Goal: Task Accomplishment & Management: Manage account settings

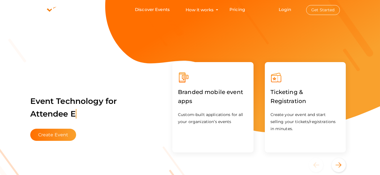
click at [313, 9] on button "Get Started" at bounding box center [323, 10] width 34 height 10
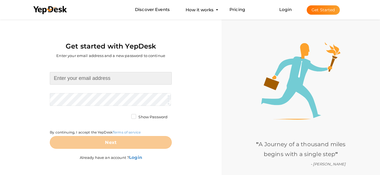
click at [163, 75] on input at bounding box center [111, 78] width 122 height 13
type input "[EMAIL_ADDRESS][DOMAIN_NAME]"
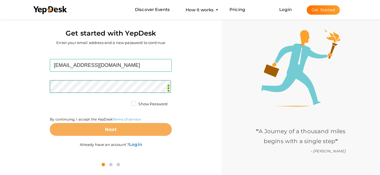
scroll to position [15, 0]
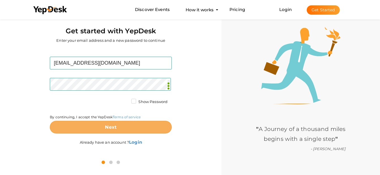
click at [135, 125] on button "Next" at bounding box center [111, 127] width 122 height 13
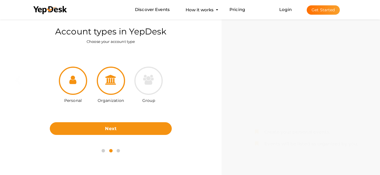
click at [114, 94] on div at bounding box center [111, 81] width 28 height 28
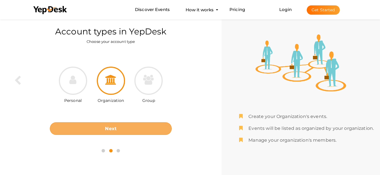
click at [144, 126] on button "Next" at bounding box center [111, 128] width 122 height 13
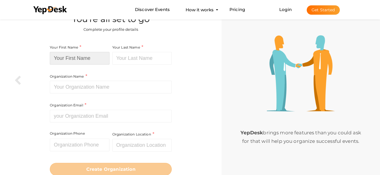
click at [99, 60] on input at bounding box center [80, 58] width 60 height 13
type input "NRImitr"
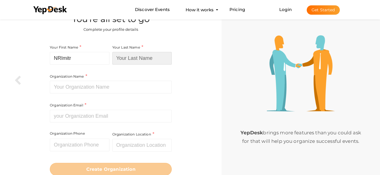
type input "Services"
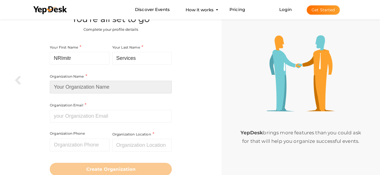
type input "nrimitr"
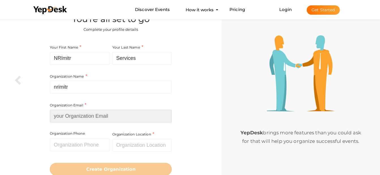
type input "[EMAIL_ADDRESS][DOMAIN_NAME]"
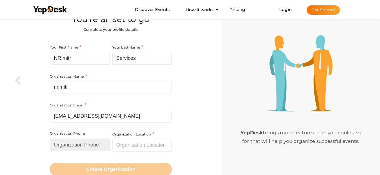
type input "08800595906"
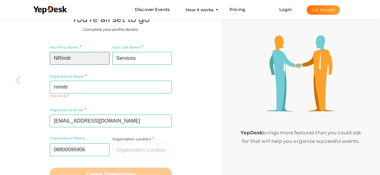
type input "nrimitr"
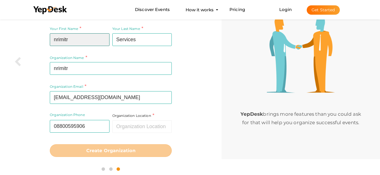
scroll to position [35, 0]
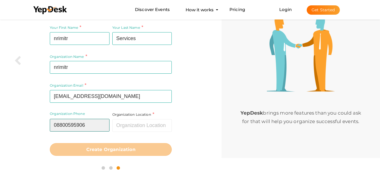
click at [55, 124] on input "08800595906" at bounding box center [80, 125] width 60 height 13
type input "8800595906"
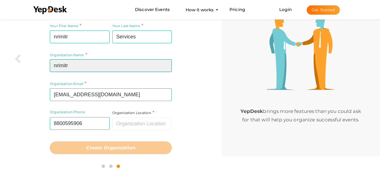
scroll to position [35, 0]
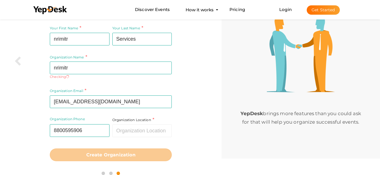
click at [197, 124] on div "Your First Name nrimitr Required. Must contain letters only. Must be between 2 …" at bounding box center [110, 93] width 213 height 144
click at [159, 128] on input "text" at bounding box center [142, 131] width 60 height 13
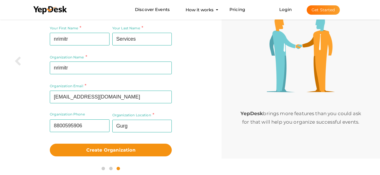
type input "Gurgaon, [GEOGRAPHIC_DATA], [GEOGRAPHIC_DATA]"
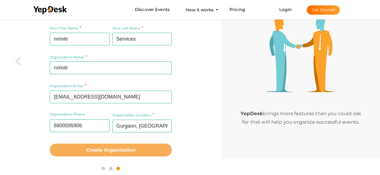
click at [122, 153] on button "Create Organization" at bounding box center [111, 150] width 122 height 13
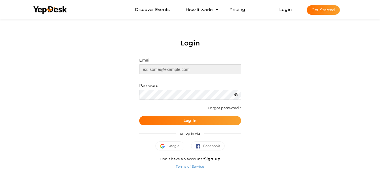
click at [193, 72] on input "text" at bounding box center [190, 69] width 102 height 10
type input "[EMAIL_ADDRESS][DOMAIN_NAME]"
click at [197, 122] on button "Log In" at bounding box center [190, 120] width 102 height 9
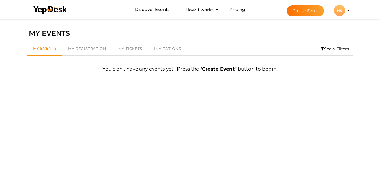
click at [342, 12] on div "NS" at bounding box center [339, 10] width 11 height 11
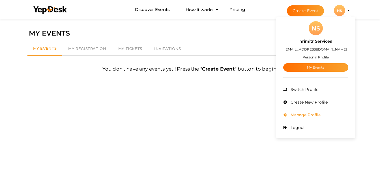
click at [301, 116] on span "Manage Profile" at bounding box center [304, 115] width 31 height 5
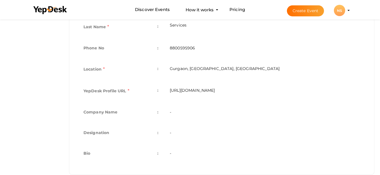
scroll to position [179, 0]
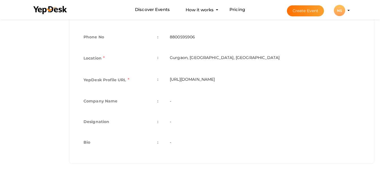
click at [262, 108] on td "-" at bounding box center [264, 102] width 201 height 21
click at [199, 95] on td "-" at bounding box center [264, 102] width 201 height 21
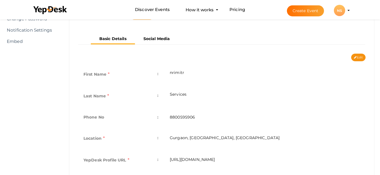
scroll to position [99, 0]
click at [357, 58] on button "Edit" at bounding box center [358, 57] width 14 height 8
type input "nrimitr"
type input "Services"
type input "8800595906"
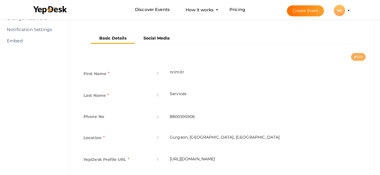
type input "Gurgaon, [GEOGRAPHIC_DATA], [GEOGRAPHIC_DATA]"
type input "nrimitr-services"
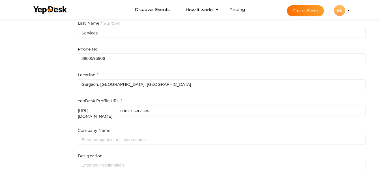
scroll to position [167, 0]
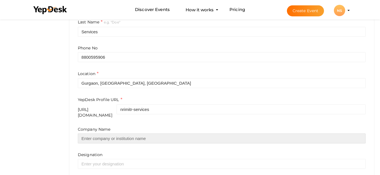
click at [156, 135] on input "text" at bounding box center [222, 139] width 288 height 10
type input "Avinash Sharma Real Estate Consultant"
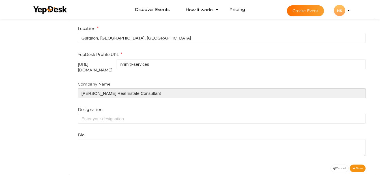
scroll to position [222, 0]
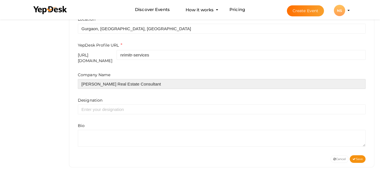
drag, startPoint x: 180, startPoint y: 81, endPoint x: 47, endPoint y: 75, distance: 133.6
type input "NRIMitr"
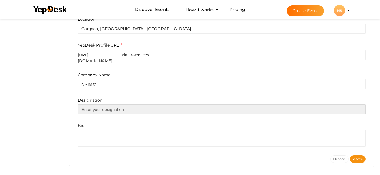
click at [101, 105] on input "text" at bounding box center [222, 110] width 288 height 10
type input "CEO"
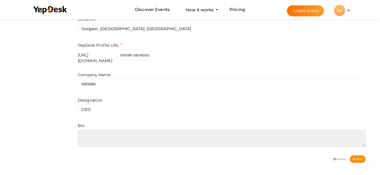
click at [102, 141] on textarea at bounding box center [222, 138] width 288 height 17
paste textarea "NRIMitr is your trusted one-stop partner for all things NRI — from real estate,…"
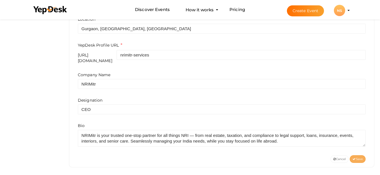
click at [356, 158] on span "Save" at bounding box center [357, 160] width 10 height 4
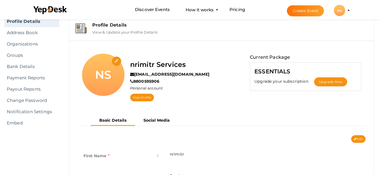
scroll to position [22, 0]
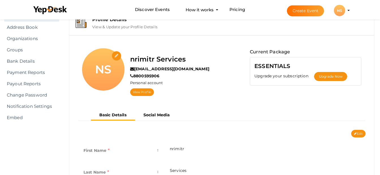
click at [360, 129] on div "Basic Details Social Media" at bounding box center [222, 120] width 296 height 20
click at [360, 133] on button "Edit" at bounding box center [358, 134] width 14 height 8
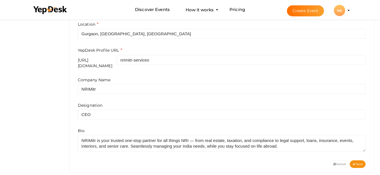
scroll to position [222, 0]
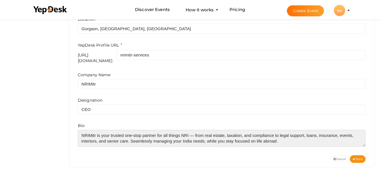
click at [294, 140] on textarea at bounding box center [222, 138] width 288 height 17
paste textarea "https://www.nrimitr.com/"
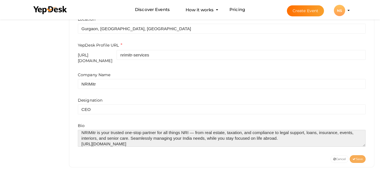
type textarea "NRIMitr is your trusted one-stop partner for all things NRI — from real estate,…"
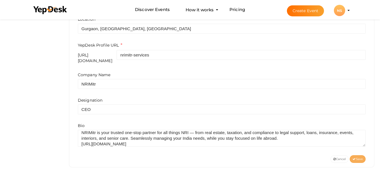
click at [361, 158] on button "Save" at bounding box center [358, 160] width 16 height 8
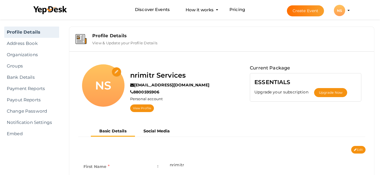
scroll to position [0, 0]
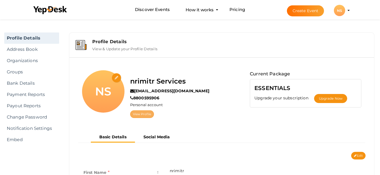
click at [147, 113] on link "View Profile" at bounding box center [142, 115] width 24 height 8
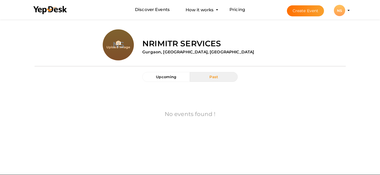
click at [232, 59] on div "Upload Image NS nrimitr Services Gurgaon, Haryana, India" at bounding box center [190, 41] width 311 height 40
click at [114, 47] on input "file" at bounding box center [118, 56] width 31 height 31
type input "C:\fakepath\logo(400'400).png"
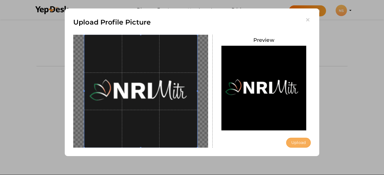
click at [288, 144] on button "Upload" at bounding box center [298, 143] width 25 height 10
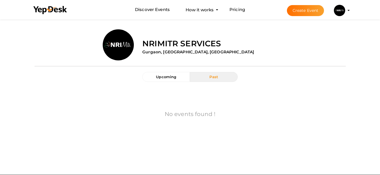
click at [342, 13] on img at bounding box center [339, 10] width 11 height 11
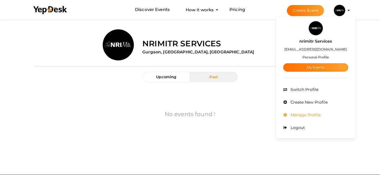
click at [307, 114] on span "Manage Profile" at bounding box center [304, 115] width 31 height 5
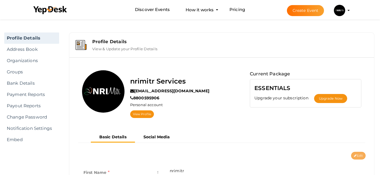
click at [359, 156] on button "Edit" at bounding box center [358, 156] width 14 height 8
type input "nrimitr"
type input "Services"
type input "8800595906"
type input "Gurgaon, [GEOGRAPHIC_DATA], [GEOGRAPHIC_DATA]"
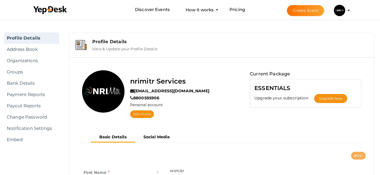
type input "nrimitr-services"
type input "NRIMitr"
type input "CEO"
type textarea "NRIMitr is your trusted one-stop partner for all things NRI — from real estate,…"
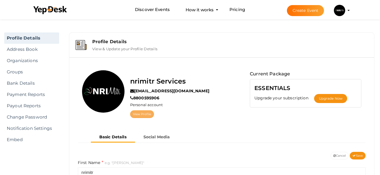
click at [147, 114] on link "View Profile" at bounding box center [142, 115] width 24 height 8
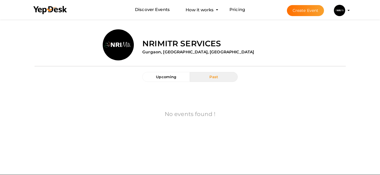
click at [340, 14] on img at bounding box center [339, 10] width 11 height 11
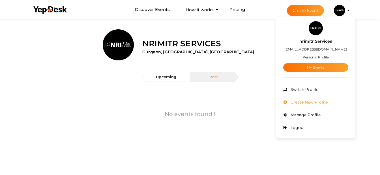
click at [317, 102] on span "Create New Profile" at bounding box center [308, 102] width 38 height 5
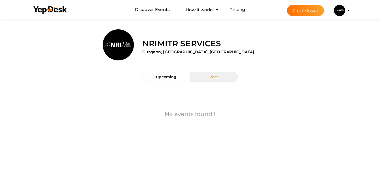
click at [214, 80] on button "Past" at bounding box center [214, 77] width 48 height 10
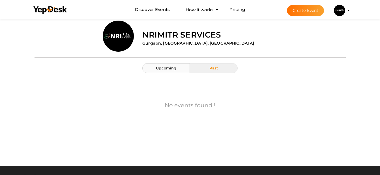
click at [175, 66] on button "Upcoming" at bounding box center [166, 68] width 48 height 10
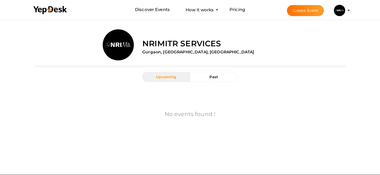
click at [338, 14] on img at bounding box center [339, 10] width 11 height 11
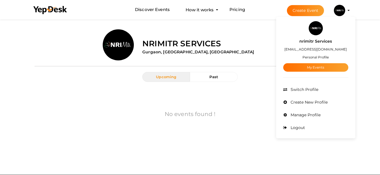
click at [310, 47] on label "[EMAIL_ADDRESS][DOMAIN_NAME]" at bounding box center [315, 49] width 63 height 7
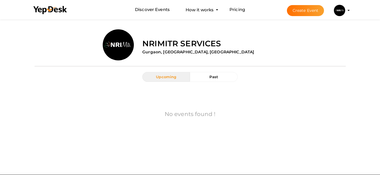
click at [311, 10] on button "Create Event" at bounding box center [305, 10] width 37 height 11
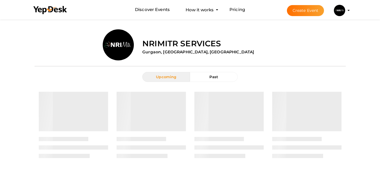
click at [337, 13] on img at bounding box center [339, 10] width 11 height 11
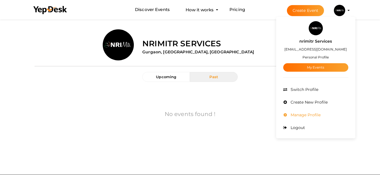
click at [303, 117] on span "Manage Profile" at bounding box center [304, 115] width 31 height 5
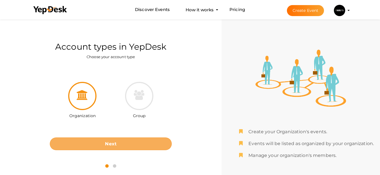
click at [161, 149] on button "Next" at bounding box center [111, 144] width 122 height 13
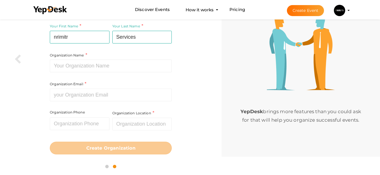
scroll to position [37, 0]
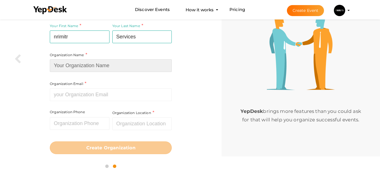
click at [139, 69] on input at bounding box center [111, 65] width 122 height 13
type input "nrimitr"
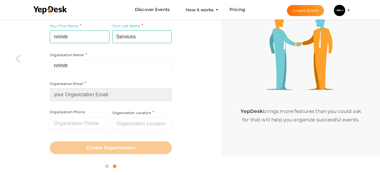
type input "[EMAIL_ADDRESS][DOMAIN_NAME]"
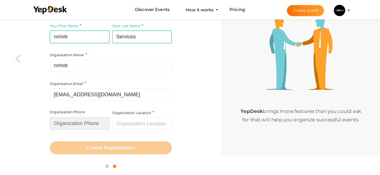
type input "8800595906"
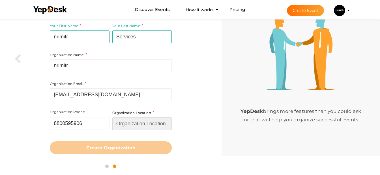
type input "Gurg"
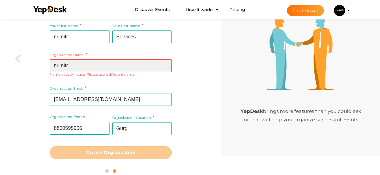
scroll to position [42, 0]
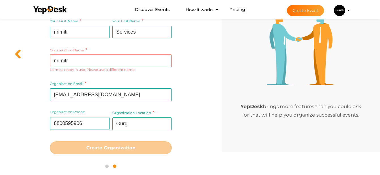
click at [18, 53] on icon at bounding box center [17, 54] width 7 height 10
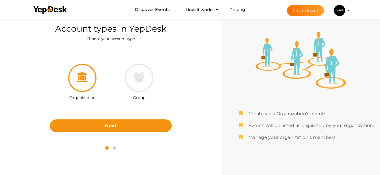
scroll to position [18, 0]
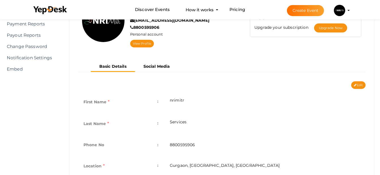
scroll to position [75, 0]
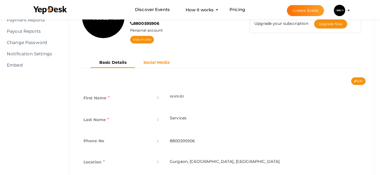
click at [160, 64] on b "Social Media" at bounding box center [156, 62] width 27 height 5
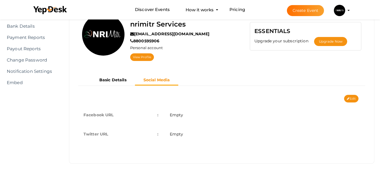
scroll to position [57, 0]
click at [352, 100] on button "Edit" at bounding box center [351, 99] width 14 height 8
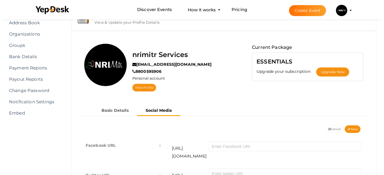
scroll to position [0, 0]
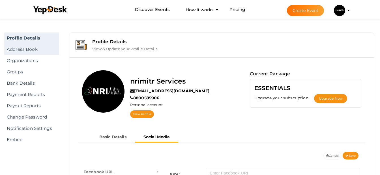
click at [32, 46] on link "Address Book" at bounding box center [31, 49] width 55 height 11
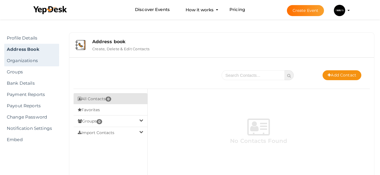
click at [27, 60] on link "Organizations" at bounding box center [31, 60] width 55 height 11
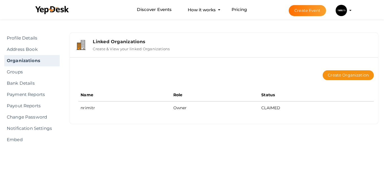
click at [339, 10] on img at bounding box center [341, 10] width 11 height 11
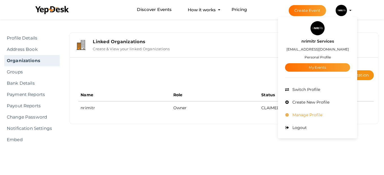
click at [307, 112] on li "Manage Profile" at bounding box center [317, 115] width 65 height 13
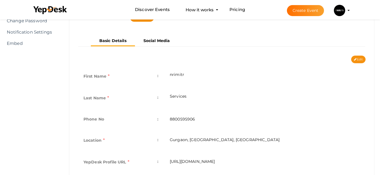
scroll to position [21, 0]
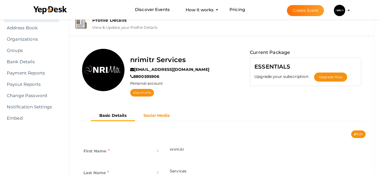
click at [152, 116] on b "Social Media" at bounding box center [156, 115] width 27 height 5
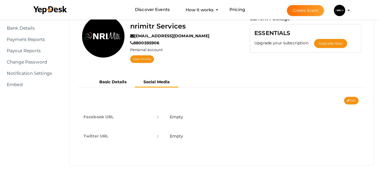
scroll to position [55, 0]
click at [354, 103] on button "Edit" at bounding box center [351, 101] width 14 height 8
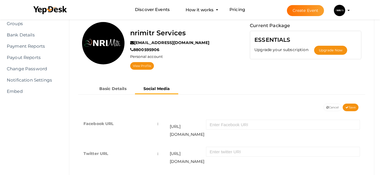
scroll to position [0, 0]
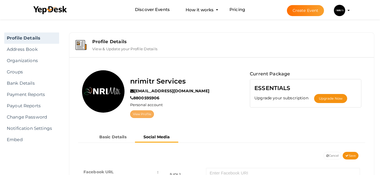
click at [139, 114] on link "View Profile" at bounding box center [142, 115] width 24 height 8
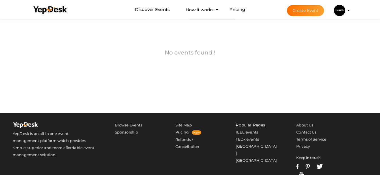
scroll to position [75, 0]
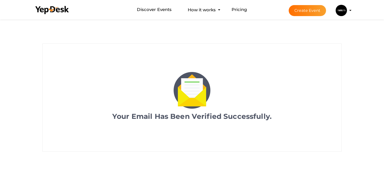
click at [340, 12] on img at bounding box center [341, 10] width 11 height 11
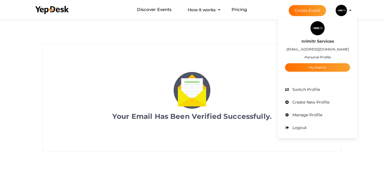
click at [318, 29] on img at bounding box center [318, 28] width 14 height 14
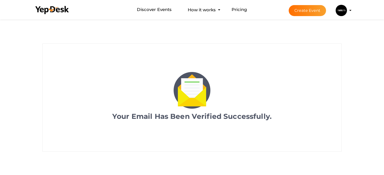
click at [339, 12] on img at bounding box center [341, 10] width 11 height 11
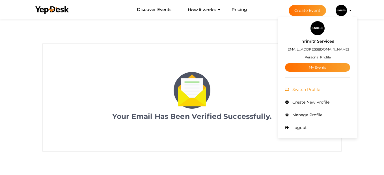
click at [318, 92] on li "Switch Profile" at bounding box center [317, 89] width 65 height 13
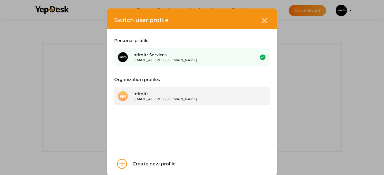
scroll to position [9, 0]
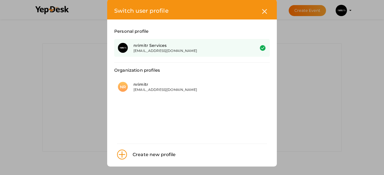
click at [213, 46] on div "nrimitr Services" at bounding box center [189, 46] width 113 height 6
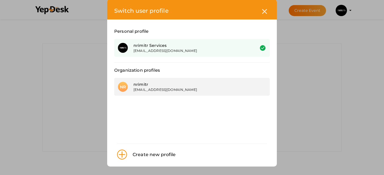
click at [143, 89] on div "[EMAIL_ADDRESS][DOMAIN_NAME]" at bounding box center [189, 89] width 113 height 5
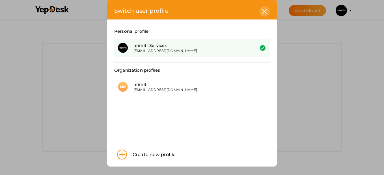
click at [262, 13] on icon at bounding box center [264, 11] width 5 height 5
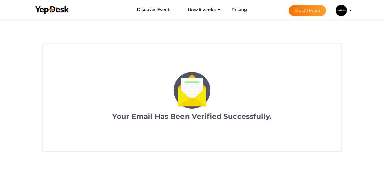
click at [350, 13] on li "Create Event nrimitr Services ria.puri@nrimitr.com Personal Profile My Events A…" at bounding box center [315, 10] width 76 height 20
click at [344, 10] on img at bounding box center [341, 10] width 11 height 11
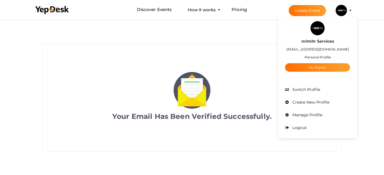
click at [318, 41] on label "nrimitr Services" at bounding box center [317, 41] width 33 height 7
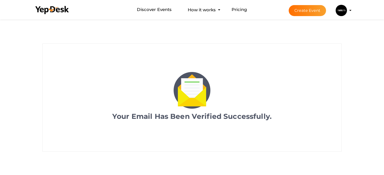
click at [342, 13] on img at bounding box center [341, 10] width 11 height 11
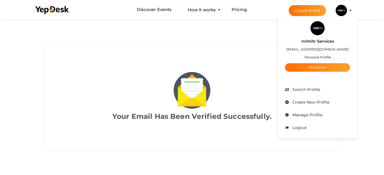
click at [320, 42] on label "nrimitr Services" at bounding box center [317, 41] width 33 height 7
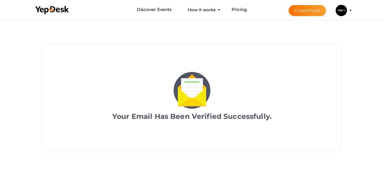
click at [338, 15] on button "nrimitr Services ria.puri@nrimitr.com Personal Profile My Events Admin Switch P…" at bounding box center [341, 11] width 15 height 12
click at [335, 13] on button "nrimitr Services ria.puri@nrimitr.com Personal Profile My Events Admin Switch P…" at bounding box center [341, 11] width 15 height 12
click at [341, 12] on img at bounding box center [341, 10] width 11 height 11
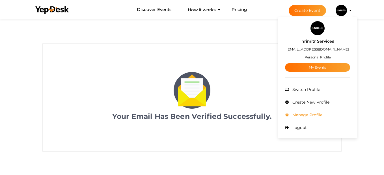
click at [308, 113] on span "Manage Profile" at bounding box center [306, 115] width 31 height 5
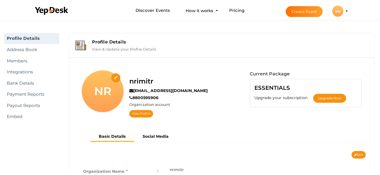
scroll to position [18, 0]
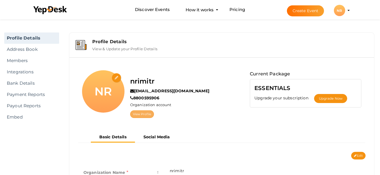
click at [148, 115] on link "View Profile" at bounding box center [142, 115] width 24 height 8
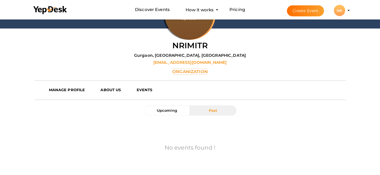
scroll to position [88, 0]
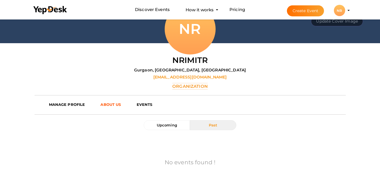
click at [108, 107] on b "ABOUT US" at bounding box center [110, 104] width 20 height 5
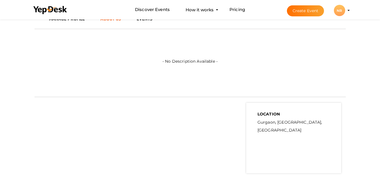
scroll to position [134, 0]
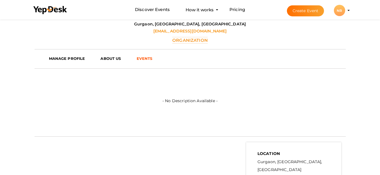
click at [151, 57] on b "EVENTS" at bounding box center [145, 58] width 16 height 5
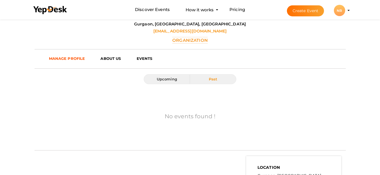
click at [87, 59] on link "MANAGE PROFILE" at bounding box center [71, 58] width 52 height 8
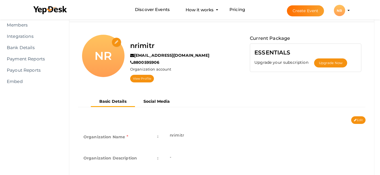
scroll to position [44, 0]
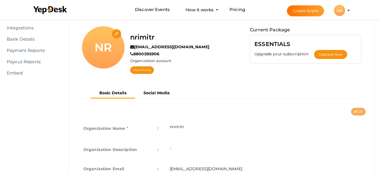
click at [360, 111] on button "Edit" at bounding box center [358, 112] width 14 height 8
type input "nrimitr"
type input "[EMAIL_ADDRESS][DOMAIN_NAME]"
type input "8800595906"
select select "9"
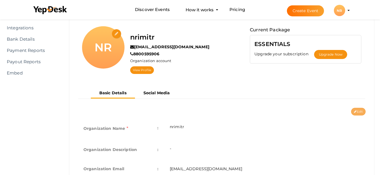
type input "Gurgaon, [GEOGRAPHIC_DATA], [GEOGRAPHIC_DATA]"
type input "nrimitr"
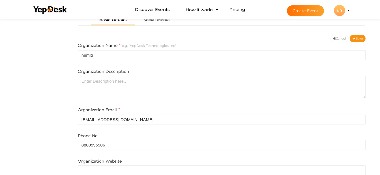
scroll to position [119, 0]
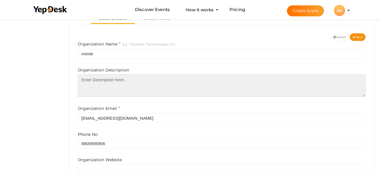
click at [190, 96] on textarea at bounding box center [222, 85] width 288 height 23
paste textarea "NRIMitr is your trusted one-stop partner for all things NRI — from real estate,…"
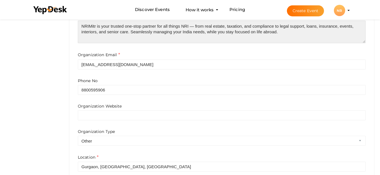
scroll to position [213, 0]
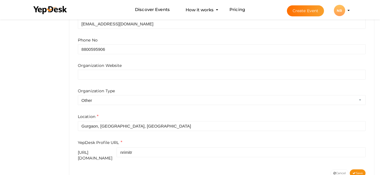
type textarea "NRIMitr is your trusted one-stop partner for all things NRI — from real estate,…"
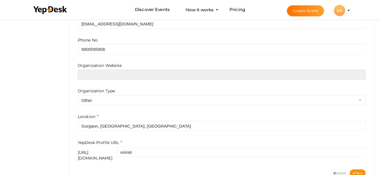
click at [242, 77] on input "text" at bounding box center [222, 75] width 288 height 10
type input "[URL][DOMAIN_NAME]"
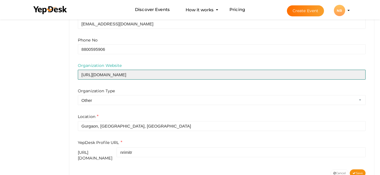
scroll to position [227, 0]
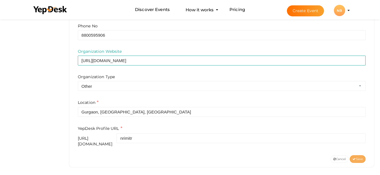
click at [360, 158] on span "Save" at bounding box center [357, 160] width 10 height 4
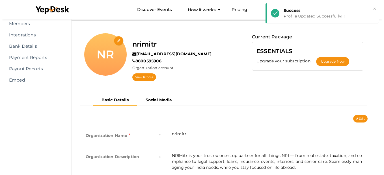
scroll to position [38, 0]
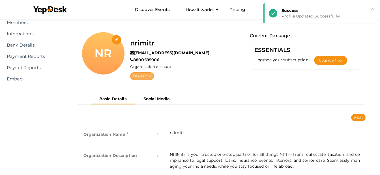
click at [145, 77] on link "View Profile" at bounding box center [142, 76] width 24 height 8
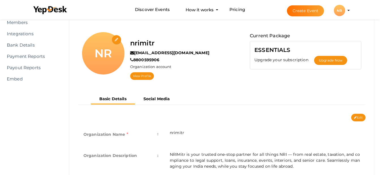
click at [112, 43] on input "file" at bounding box center [117, 40] width 10 height 10
type input "C:\fakepath\logo(400'400).png"
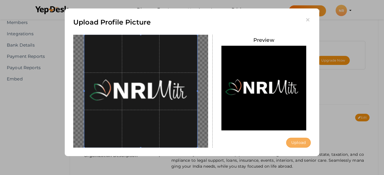
click at [296, 142] on button "Upload" at bounding box center [298, 143] width 25 height 10
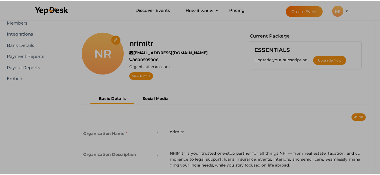
scroll to position [0, 0]
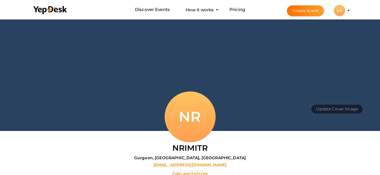
click at [100, 130] on div "Update Cover Image Upload" at bounding box center [190, 74] width 380 height 113
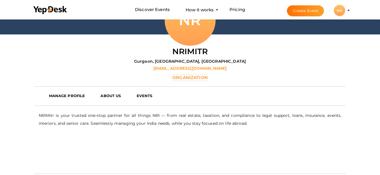
scroll to position [99, 0]
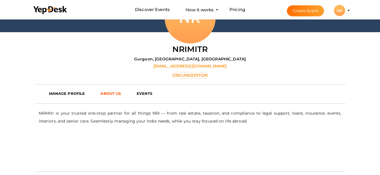
click at [115, 92] on b "ABOUT US" at bounding box center [110, 93] width 20 height 5
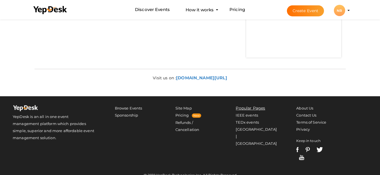
scroll to position [289, 0]
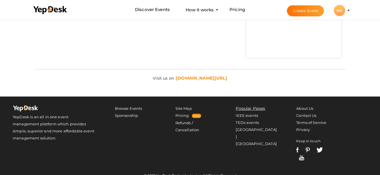
click at [193, 77] on b "www.nrimitr.com/" at bounding box center [201, 78] width 51 height 5
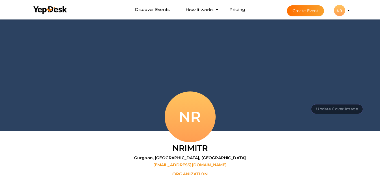
scroll to position [2, 0]
